Goal: Information Seeking & Learning: Learn about a topic

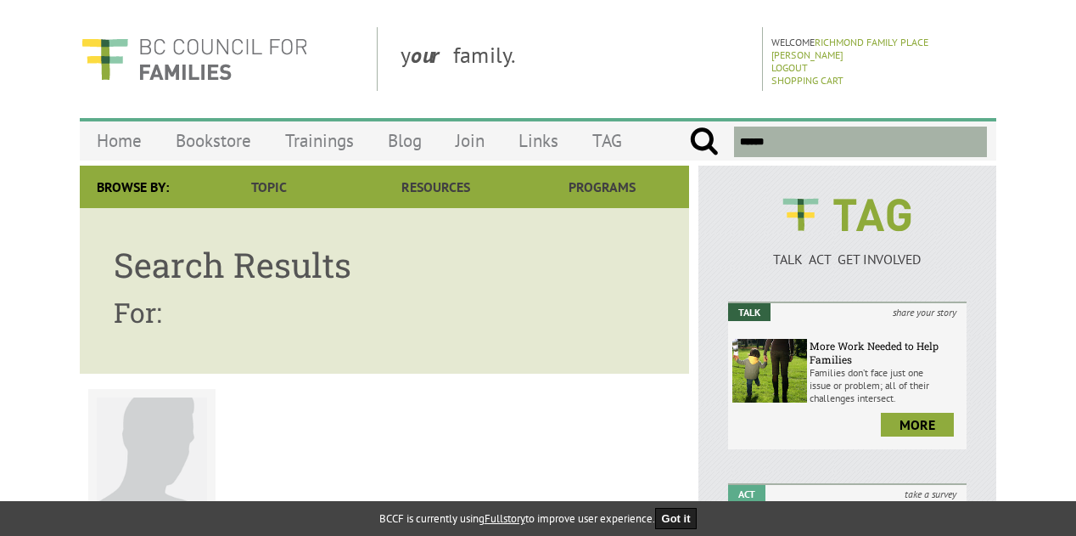
click at [810, 143] on input "text" at bounding box center [860, 141] width 253 height 31
click at [689, 126] on input "submit" at bounding box center [704, 141] width 30 height 31
type input "******"
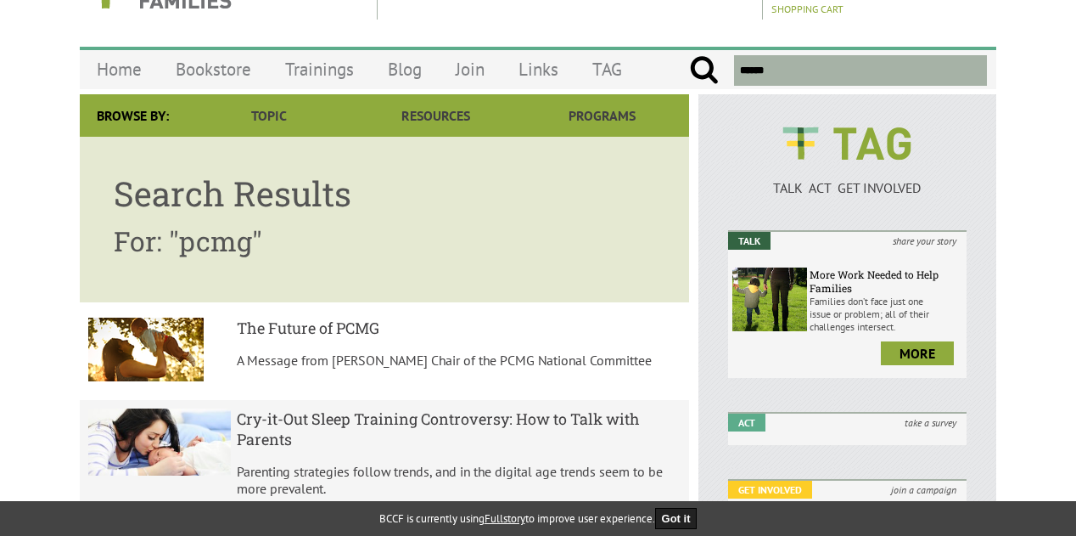
scroll to position [170, 0]
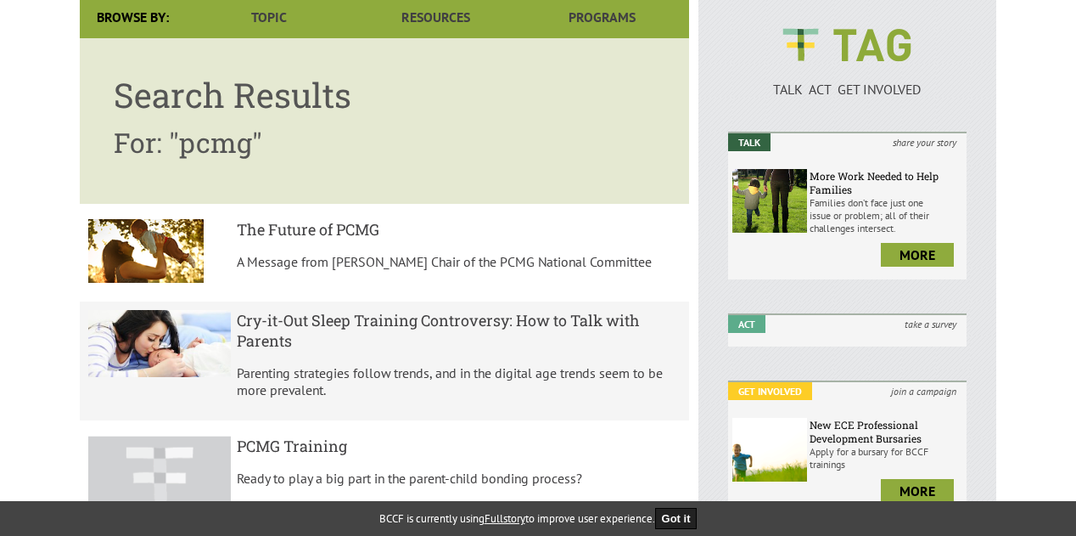
click at [334, 442] on h5 "PCMG Training" at bounding box center [459, 445] width 445 height 20
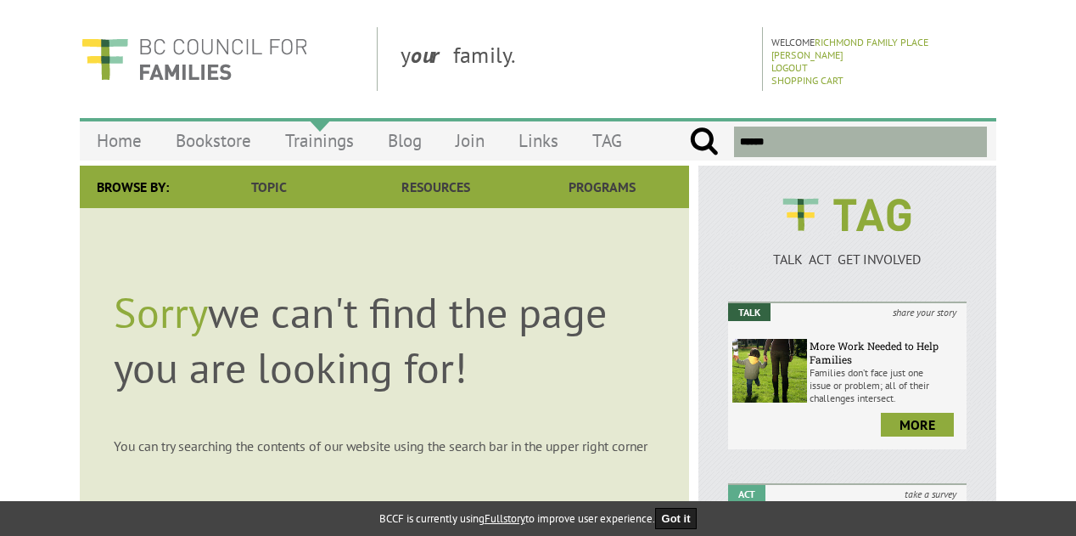
click at [311, 141] on link "Trainings" at bounding box center [319, 141] width 103 height 40
